Goal: Task Accomplishment & Management: Complete application form

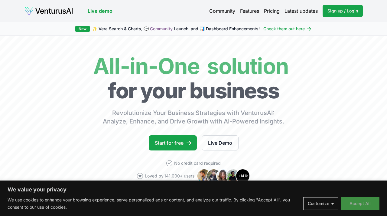
click at [354, 206] on button "Accept All" at bounding box center [360, 202] width 39 height 13
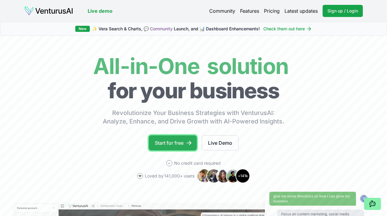
click at [178, 147] on link "Start for free" at bounding box center [173, 142] width 48 height 15
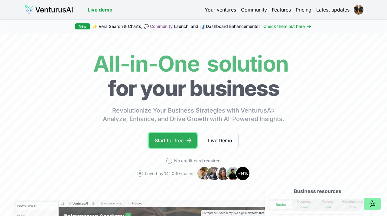
click at [175, 141] on link "Start for free" at bounding box center [173, 140] width 48 height 15
